Goal: Task Accomplishment & Management: Complete application form

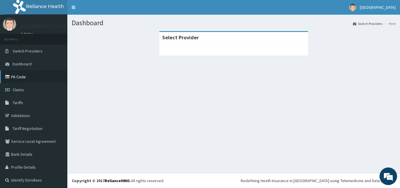
drag, startPoint x: 133, startPoint y: 73, endPoint x: 38, endPoint y: 79, distance: 95.8
click at [81, 68] on section "Select Provider" at bounding box center [233, 63] width 332 height 73
click at [24, 113] on link "Validations" at bounding box center [33, 115] width 67 height 13
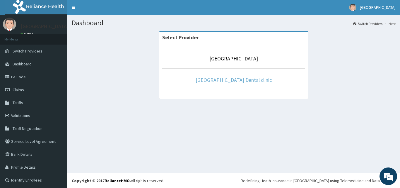
click at [249, 77] on link "[GEOGRAPHIC_DATA] Dental clinic" at bounding box center [233, 79] width 76 height 7
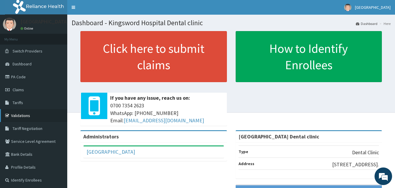
click at [47, 115] on link "Validations" at bounding box center [33, 115] width 67 height 13
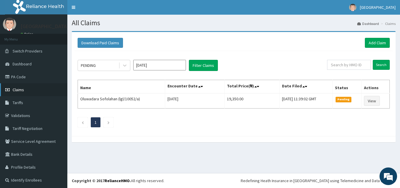
click at [22, 90] on span "Claims" at bounding box center [18, 89] width 11 height 5
click at [20, 91] on span "Claims" at bounding box center [18, 89] width 11 height 5
click at [29, 116] on link "Validations" at bounding box center [33, 115] width 67 height 13
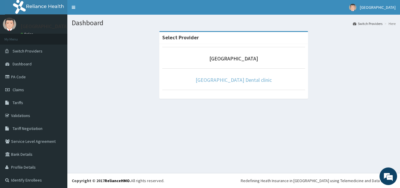
click at [223, 80] on link "Kingsword Hospital Dental clinic" at bounding box center [233, 79] width 76 height 7
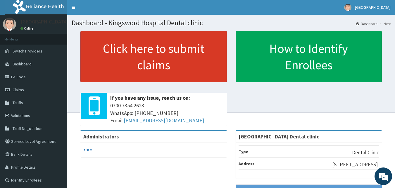
click at [223, 80] on link "Click here to submit claims" at bounding box center [153, 56] width 147 height 51
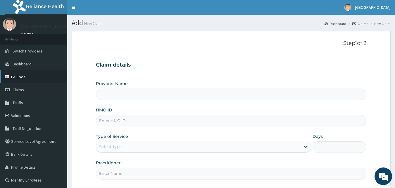
click at [28, 76] on link "PA Code" at bounding box center [33, 76] width 67 height 13
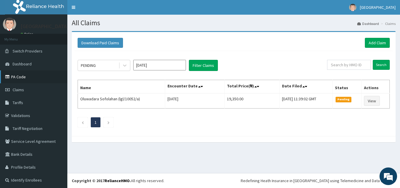
click at [25, 75] on link "PA Code" at bounding box center [33, 76] width 67 height 13
click at [11, 117] on icon at bounding box center [8, 115] width 6 height 4
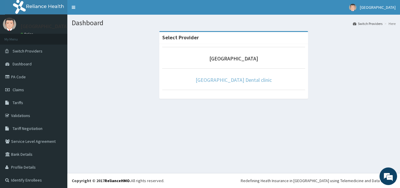
click at [228, 82] on link "[GEOGRAPHIC_DATA] Dental clinic" at bounding box center [233, 79] width 76 height 7
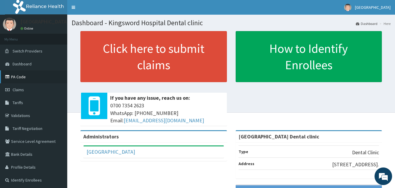
click at [33, 79] on link "PA Code" at bounding box center [33, 76] width 67 height 13
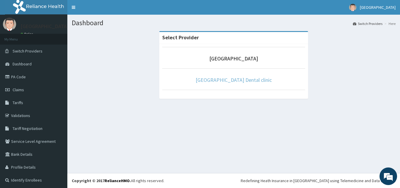
click at [236, 82] on link "[GEOGRAPHIC_DATA] Dental clinic" at bounding box center [233, 79] width 76 height 7
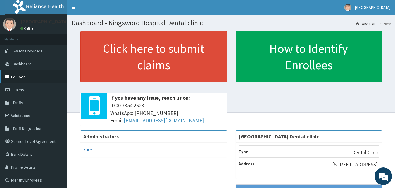
click at [38, 78] on link "PA Code" at bounding box center [33, 76] width 67 height 13
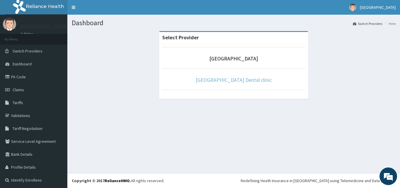
click at [226, 80] on link "[GEOGRAPHIC_DATA] Dental clinic" at bounding box center [233, 79] width 76 height 7
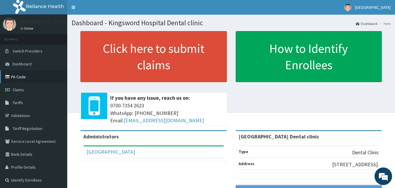
click at [21, 77] on link "PA Code" at bounding box center [33, 76] width 67 height 13
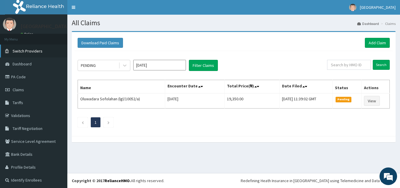
click at [16, 49] on span "Switch Providers" at bounding box center [28, 50] width 30 height 5
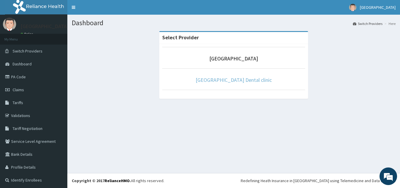
click at [232, 80] on link "[GEOGRAPHIC_DATA] Dental clinic" at bounding box center [233, 79] width 76 height 7
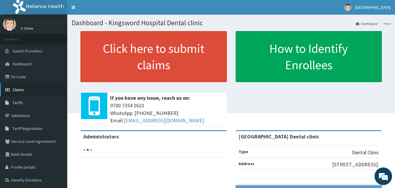
click at [20, 90] on span "Claims" at bounding box center [18, 89] width 11 height 5
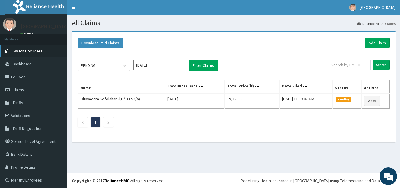
click at [18, 49] on span "Switch Providers" at bounding box center [28, 50] width 30 height 5
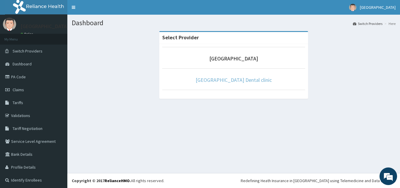
click at [229, 81] on link "Kingsword Hospital Dental clinic" at bounding box center [233, 79] width 76 height 7
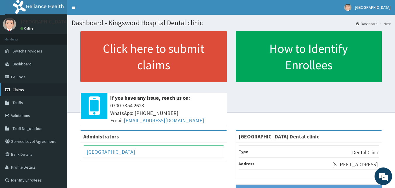
click at [21, 88] on span "Claims" at bounding box center [18, 89] width 11 height 5
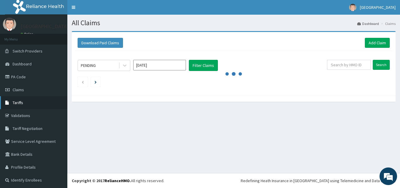
click at [28, 100] on link "Tariffs" at bounding box center [33, 102] width 67 height 13
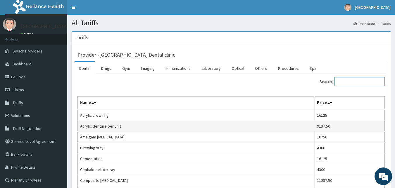
drag, startPoint x: 370, startPoint y: 85, endPoint x: 231, endPoint y: 127, distance: 146.0
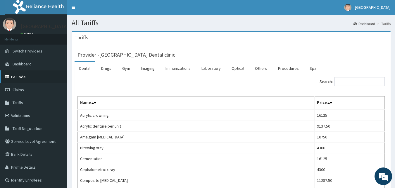
click at [16, 75] on link "PA Code" at bounding box center [33, 76] width 67 height 13
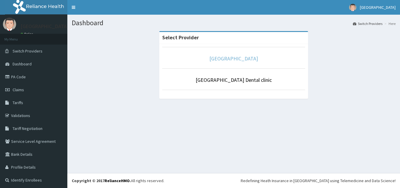
click at [225, 57] on link "[GEOGRAPHIC_DATA]" at bounding box center [233, 58] width 49 height 7
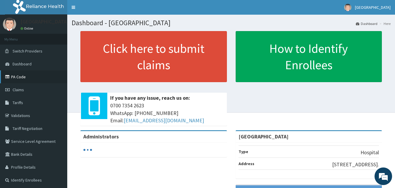
click at [22, 76] on link "PA Code" at bounding box center [33, 76] width 67 height 13
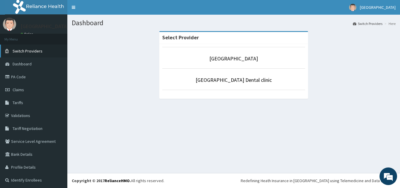
click at [22, 51] on span "Switch Providers" at bounding box center [28, 50] width 30 height 5
click at [236, 59] on link "[GEOGRAPHIC_DATA]" at bounding box center [233, 58] width 49 height 7
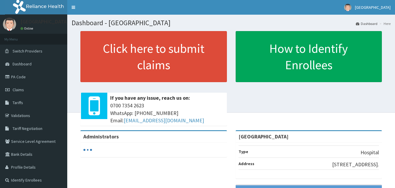
click at [15, 75] on link "PA Code" at bounding box center [33, 76] width 67 height 13
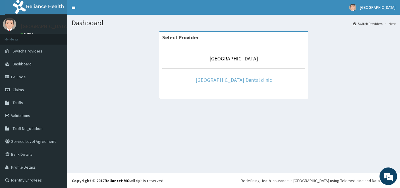
click at [232, 80] on link "[GEOGRAPHIC_DATA] Dental clinic" at bounding box center [233, 79] width 76 height 7
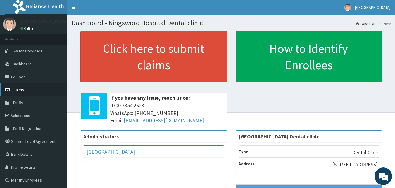
click at [20, 87] on span "Claims" at bounding box center [18, 89] width 11 height 5
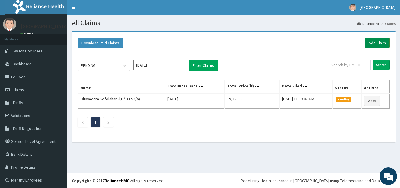
click at [370, 40] on link "Add Claim" at bounding box center [377, 43] width 25 height 10
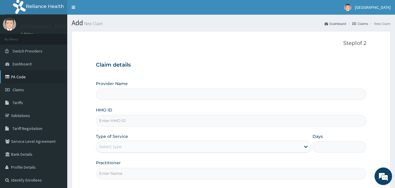
click at [23, 77] on link "PA Code" at bounding box center [33, 76] width 67 height 13
type input "Kingsword Hospital Dental clinic"
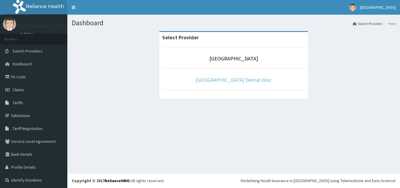
click at [236, 79] on link "[GEOGRAPHIC_DATA] Dental clinic" at bounding box center [233, 79] width 76 height 7
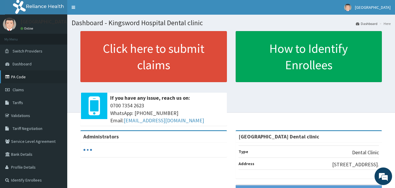
click at [13, 75] on link "PA Code" at bounding box center [33, 76] width 67 height 13
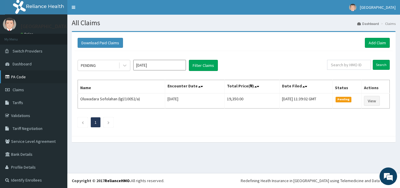
click at [17, 71] on link "PA Code" at bounding box center [33, 76] width 67 height 13
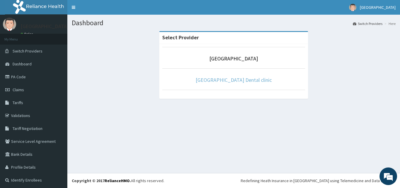
click at [233, 78] on link "[GEOGRAPHIC_DATA] Dental clinic" at bounding box center [233, 79] width 76 height 7
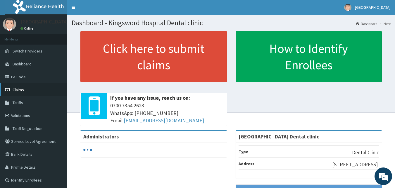
click at [18, 90] on span "Claims" at bounding box center [18, 89] width 11 height 5
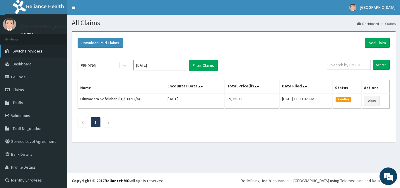
click at [35, 49] on span "Switch Providers" at bounding box center [28, 50] width 30 height 5
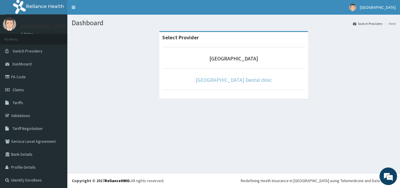
click at [234, 80] on link "Kingsword Hospital Dental clinic" at bounding box center [233, 79] width 76 height 7
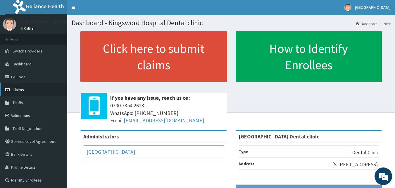
click at [26, 89] on link "Claims" at bounding box center [33, 89] width 67 height 13
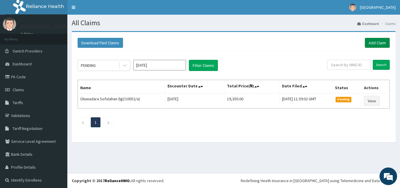
click at [373, 39] on link "Add Claim" at bounding box center [377, 43] width 25 height 10
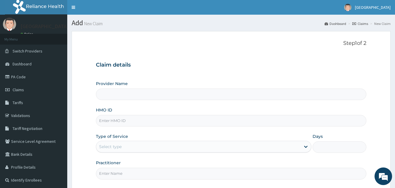
type input "[GEOGRAPHIC_DATA] Dental clinic"
click at [102, 121] on input "HMO ID" at bounding box center [231, 120] width 271 height 11
type input "aga10001/a"
click at [101, 151] on div "Select type" at bounding box center [198, 146] width 205 height 9
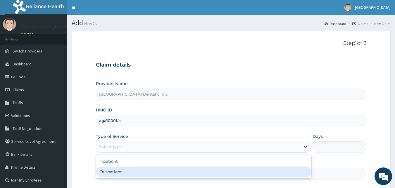
click at [107, 171] on div "Outpatient" at bounding box center [204, 171] width 216 height 11
type input "1"
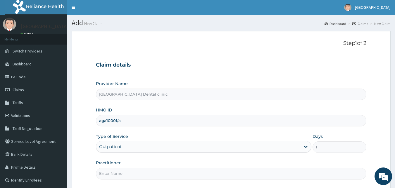
click at [110, 176] on input "Practitioner" at bounding box center [231, 172] width 271 height 11
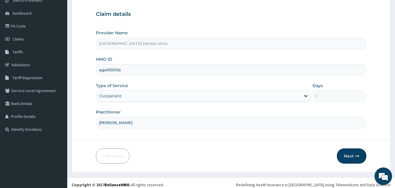
scroll to position [55, 0]
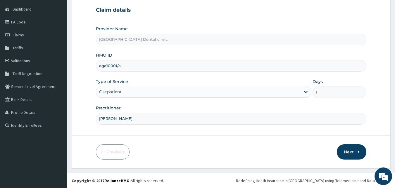
type input "dr hally"
click at [352, 147] on button "Next" at bounding box center [352, 151] width 30 height 15
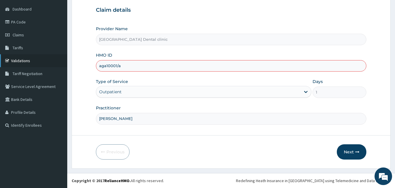
click at [19, 61] on link "Validations" at bounding box center [33, 60] width 67 height 13
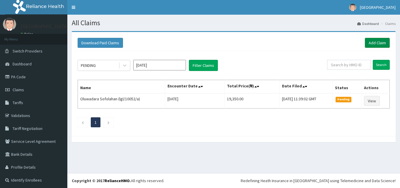
click at [369, 42] on link "Add Claim" at bounding box center [377, 43] width 25 height 10
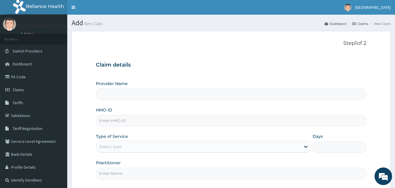
click at [102, 122] on input "HMO ID" at bounding box center [231, 120] width 271 height 11
paste input "aga/10001/a"
type input "aga/10001/a"
click at [104, 144] on div "Select type" at bounding box center [110, 146] width 23 height 6
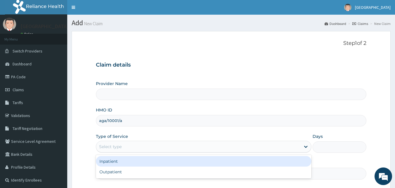
type input "Kingsword Hospital Dental clinic"
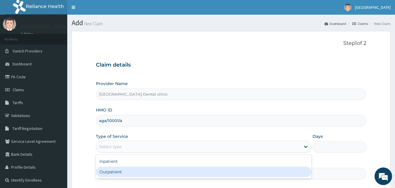
click at [111, 171] on div "Outpatient" at bounding box center [204, 171] width 216 height 11
type input "1"
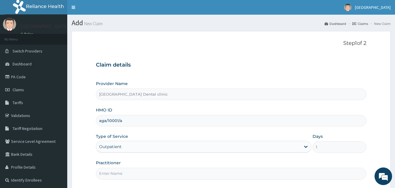
click at [160, 176] on input "Practitioner" at bounding box center [231, 172] width 271 height 11
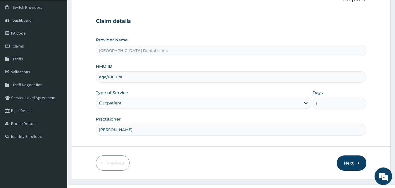
scroll to position [55, 0]
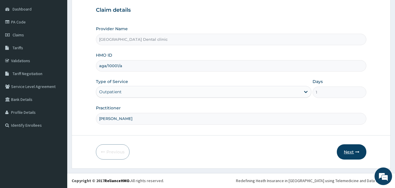
type input "dr hally"
click at [352, 147] on button "Next" at bounding box center [352, 151] width 30 height 15
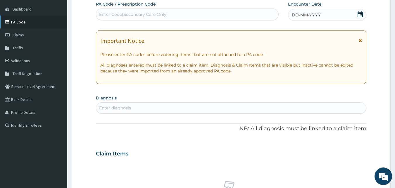
click at [27, 24] on link "PA Code" at bounding box center [33, 22] width 67 height 13
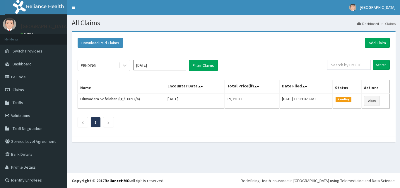
click at [371, 35] on div "Download Paid Claims Add Claim" at bounding box center [234, 43] width 318 height 16
click at [372, 39] on link "Add Claim" at bounding box center [377, 43] width 25 height 10
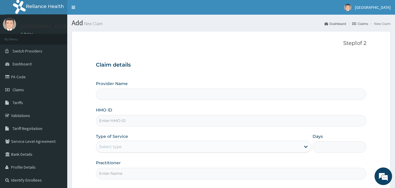
click at [120, 121] on input "HMO ID" at bounding box center [231, 120] width 271 height 11
type input "[GEOGRAPHIC_DATA] Dental clinic"
paste input "PA/04C935"
type input "PA/04C935"
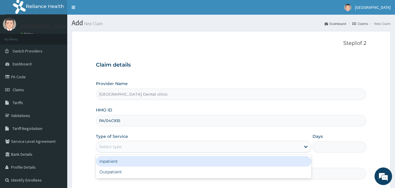
click at [111, 145] on div "Select type" at bounding box center [110, 146] width 23 height 6
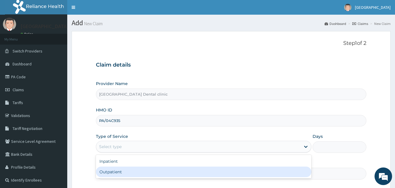
click at [115, 169] on div "Outpatient" at bounding box center [204, 171] width 216 height 11
type input "1"
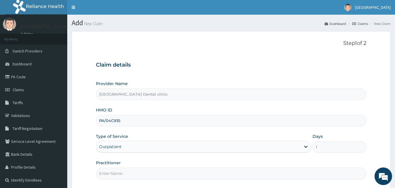
click at [123, 120] on input "PA/04C935" at bounding box center [231, 120] width 271 height 11
type input "P"
click at [110, 173] on input "Practitioner" at bounding box center [231, 172] width 271 height 11
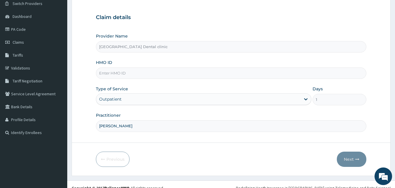
scroll to position [55, 0]
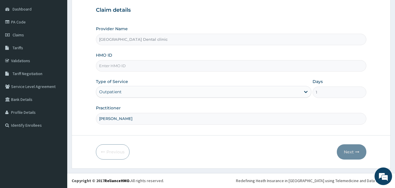
type input "dr hally"
click at [131, 68] on input "HMO ID" at bounding box center [231, 65] width 271 height 11
paste input "PA/04C935"
type input "P"
type input "aga/10021/a"
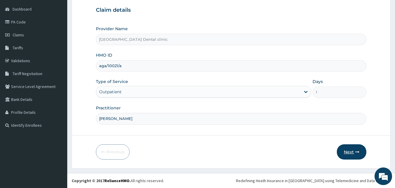
click at [355, 153] on button "Next" at bounding box center [352, 151] width 30 height 15
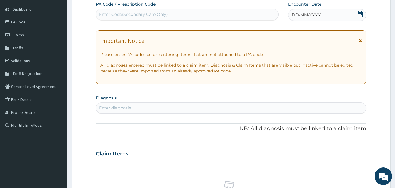
click at [191, 14] on div "Enter Code(Secondary Care Only)" at bounding box center [187, 14] width 183 height 9
paste input "PA/04C935"
type input "PA/04C935"
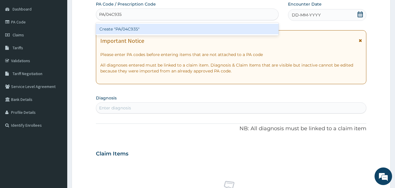
click at [230, 30] on div "Create "PA/04C935"" at bounding box center [187, 29] width 183 height 11
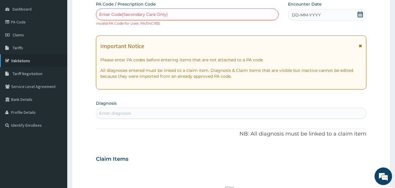
click at [32, 61] on link "Validations" at bounding box center [33, 60] width 67 height 13
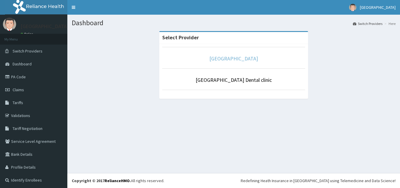
click at [217, 57] on link "[GEOGRAPHIC_DATA]" at bounding box center [233, 58] width 49 height 7
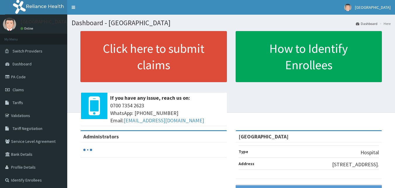
click at [18, 91] on span "Claims" at bounding box center [18, 89] width 11 height 5
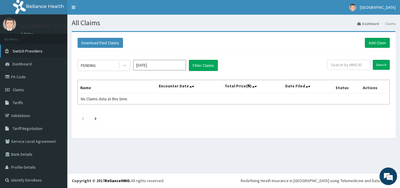
click at [25, 50] on span "Switch Providers" at bounding box center [28, 50] width 30 height 5
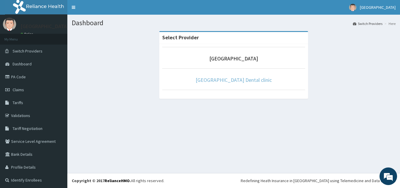
click at [222, 79] on link "[GEOGRAPHIC_DATA] Dental clinic" at bounding box center [233, 79] width 76 height 7
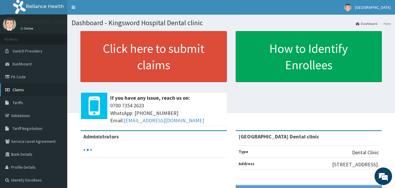
click at [18, 91] on span "Claims" at bounding box center [18, 89] width 11 height 5
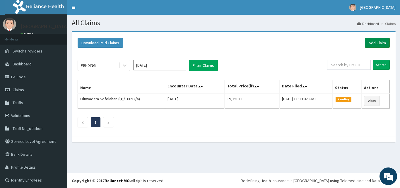
click at [374, 42] on link "Add Claim" at bounding box center [377, 43] width 25 height 10
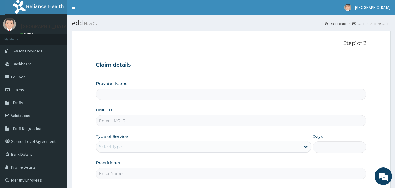
type input "Kingsword Hospital Dental clinic"
click at [130, 120] on input "HMO ID" at bounding box center [231, 120] width 271 height 11
paste input "aga/10001/a"
click at [106, 121] on input "aga/10001/a" at bounding box center [231, 120] width 271 height 11
type input "aga/10001/a"
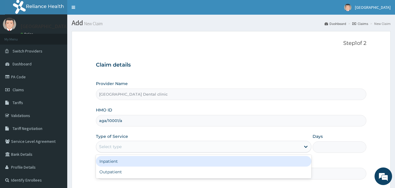
click at [120, 148] on div "Select type" at bounding box center [110, 146] width 23 height 6
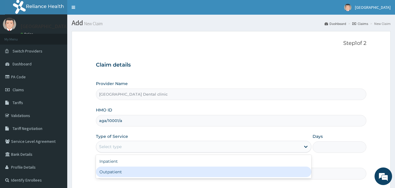
click at [120, 171] on div "Outpatient" at bounding box center [204, 171] width 216 height 11
type input "1"
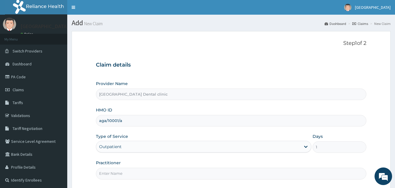
click at [116, 173] on input "Practitioner" at bounding box center [231, 172] width 271 height 11
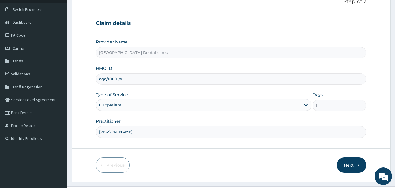
scroll to position [55, 0]
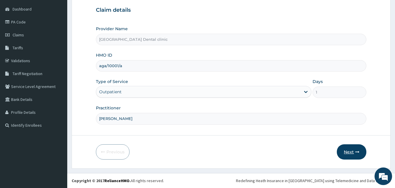
type input "dr hally"
click at [352, 152] on button "Next" at bounding box center [352, 151] width 30 height 15
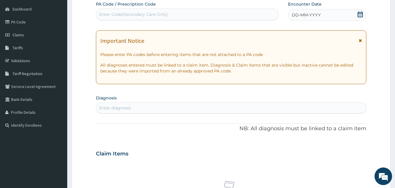
click at [145, 13] on div "Enter Code(Secondary Care Only)" at bounding box center [133, 14] width 69 height 6
paste input "PA/04C935"
type input "PA/04C935"
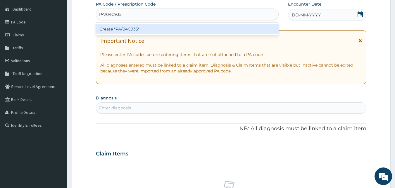
click at [144, 30] on div "Create "PA/04C935"" at bounding box center [187, 29] width 183 height 11
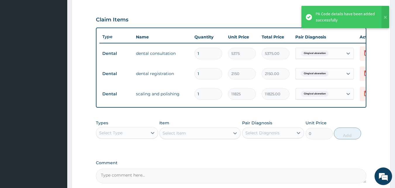
scroll to position [251, 0]
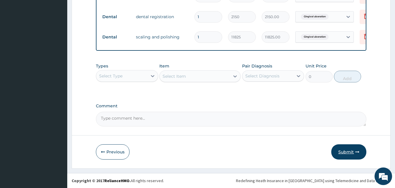
click at [353, 152] on button "Submit" at bounding box center [348, 151] width 35 height 15
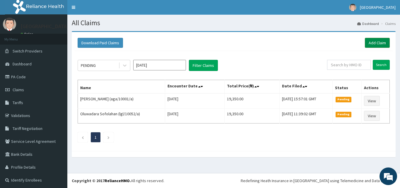
click at [374, 42] on link "Add Claim" at bounding box center [377, 43] width 25 height 10
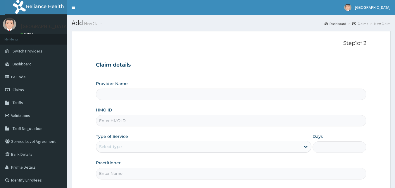
click at [109, 119] on input "HMO ID" at bounding box center [231, 120] width 271 height 11
paste input "aga/10021/a"
type input "aga/10021/a"
type input "[GEOGRAPHIC_DATA] Dental clinic"
type input "aga/10021/a"
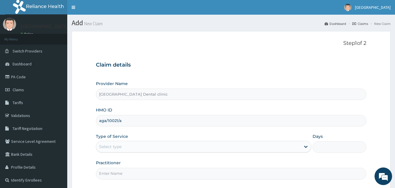
click at [106, 146] on div "Select type" at bounding box center [110, 146] width 23 height 6
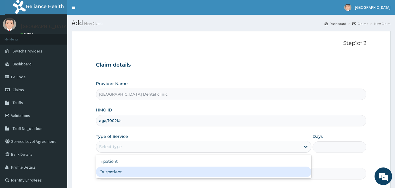
click at [113, 174] on div "Outpatient" at bounding box center [204, 171] width 216 height 11
type input "1"
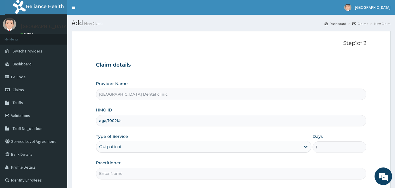
click at [121, 171] on input "Practitioner" at bounding box center [231, 172] width 271 height 11
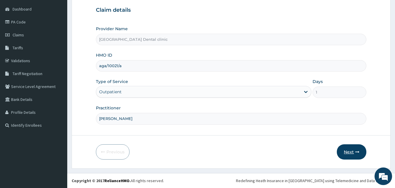
type input "dr hally"
click at [356, 153] on icon "button" at bounding box center [357, 152] width 4 height 4
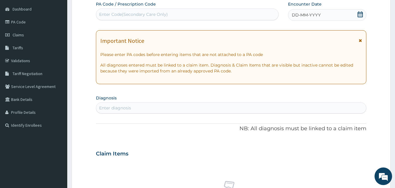
click at [149, 15] on div "Enter Code(Secondary Care Only)" at bounding box center [133, 14] width 69 height 6
paste input "PA/5A01C4"
type input "PA/5A01C4"
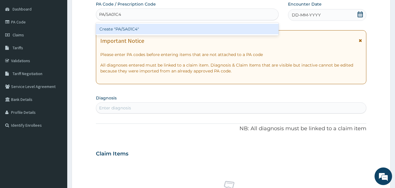
click at [155, 29] on div "Create "PA/5A01C4"" at bounding box center [187, 29] width 183 height 11
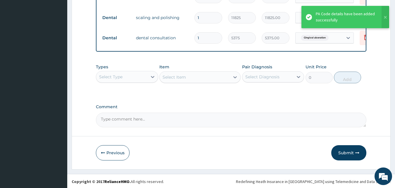
scroll to position [251, 0]
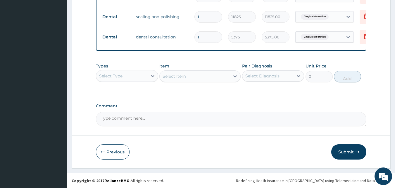
click at [347, 151] on button "Submit" at bounding box center [348, 151] width 35 height 15
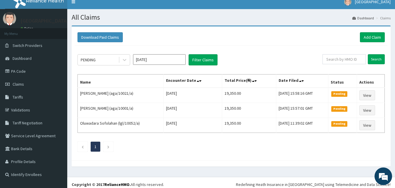
scroll to position [9, 0]
